Goal: Transaction & Acquisition: Purchase product/service

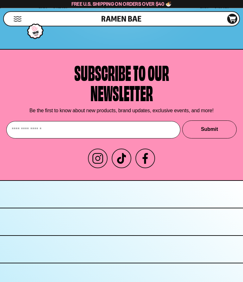
scroll to position [3186, 0]
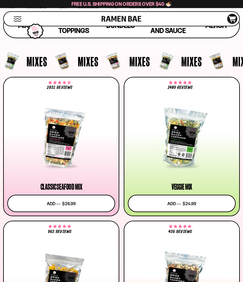
scroll to position [144, 0]
click at [59, 205] on button "Add to cart Add ― Regular price $26.99 Regular price Sale price $26.99 Unit pri…" at bounding box center [61, 203] width 108 height 17
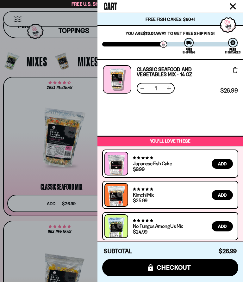
click at [234, 2] on button "Close cart" at bounding box center [232, 6] width 9 height 9
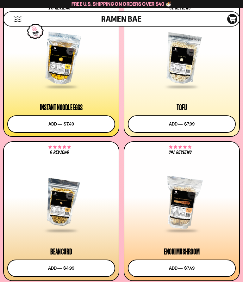
scroll to position [973, 0]
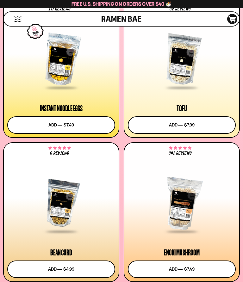
click at [89, 128] on button "Add to cart Add ― Regular price $7.49 Regular price Sale price $7.49 Unit price…" at bounding box center [61, 125] width 108 height 17
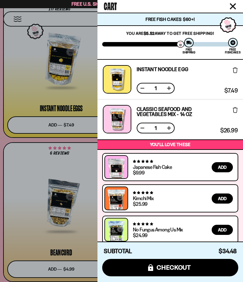
click at [235, 5] on icon "Close cart" at bounding box center [233, 6] width 6 height 6
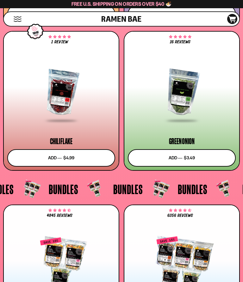
scroll to position [1949, 0]
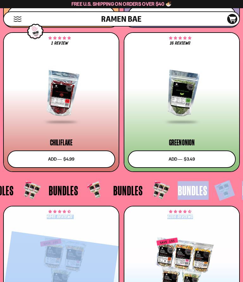
click at [21, 117] on div at bounding box center [61, 94] width 108 height 58
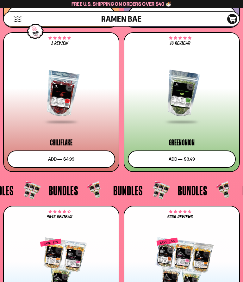
click at [186, 161] on button "Add to cart Add ― Regular price $3.49 Regular price Sale price $3.49 Unit price…" at bounding box center [182, 159] width 108 height 17
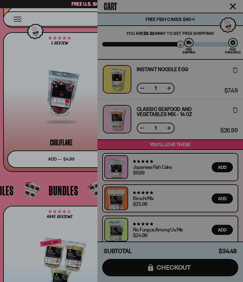
click at [186, 161] on button "Add to cart Add ― Regular price $3.49 Regular price Sale price $3.49 Unit price…" at bounding box center [182, 159] width 108 height 17
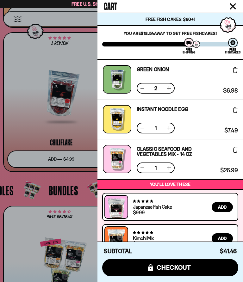
click at [232, 0] on div "Cart" at bounding box center [171, 6] width 146 height 13
click at [231, 9] on icon "Close cart" at bounding box center [233, 6] width 6 height 6
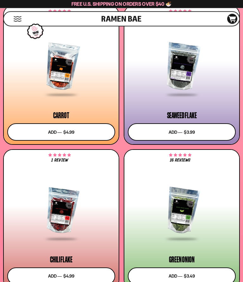
scroll to position [1831, 0]
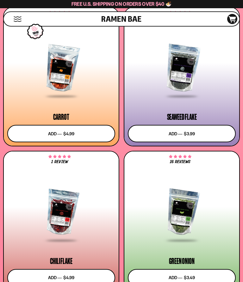
click at [207, 128] on button "Add to cart Add ― Regular price $3.99 Regular price Sale price $3.99 Unit price…" at bounding box center [182, 133] width 108 height 17
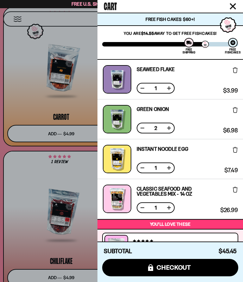
click at [232, 3] on button "Close cart" at bounding box center [232, 6] width 9 height 9
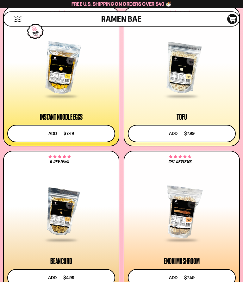
scroll to position [950, 0]
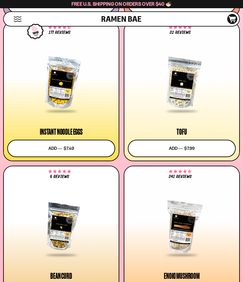
click at [188, 142] on button "Add to cart Add ― Regular price $7.99 Regular price Sale price $7.99 Unit price…" at bounding box center [182, 148] width 108 height 17
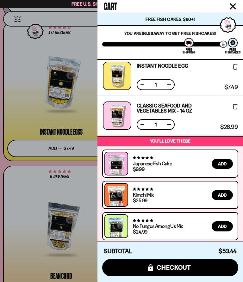
scroll to position [123, 0]
click at [233, 3] on button "Close cart" at bounding box center [232, 6] width 9 height 9
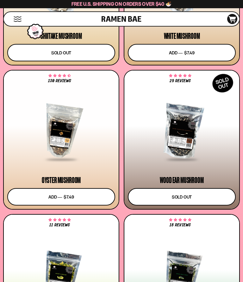
scroll to position [1332, 0]
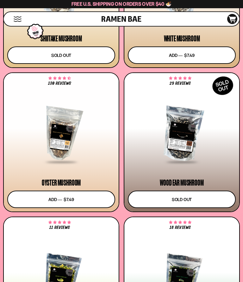
click at [60, 200] on button "Add to cart Add ― Regular price $7.49 Regular price Sale price $7.49 Unit price…" at bounding box center [61, 199] width 108 height 17
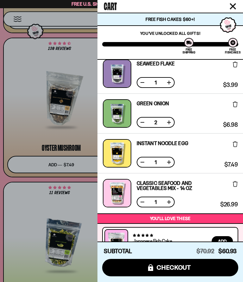
scroll to position [125, 0]
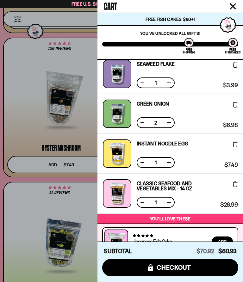
click at [172, 271] on span "checkout" at bounding box center [174, 267] width 35 height 7
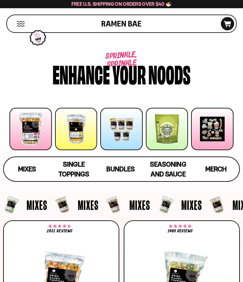
click at [44, 214] on div "Mixes" at bounding box center [37, 205] width 21 height 19
click at [242, 83] on div "Sprinkle, sprinkle Enhance your noods" at bounding box center [121, 51] width 243 height 87
